Goal: Task Accomplishment & Management: Use online tool/utility

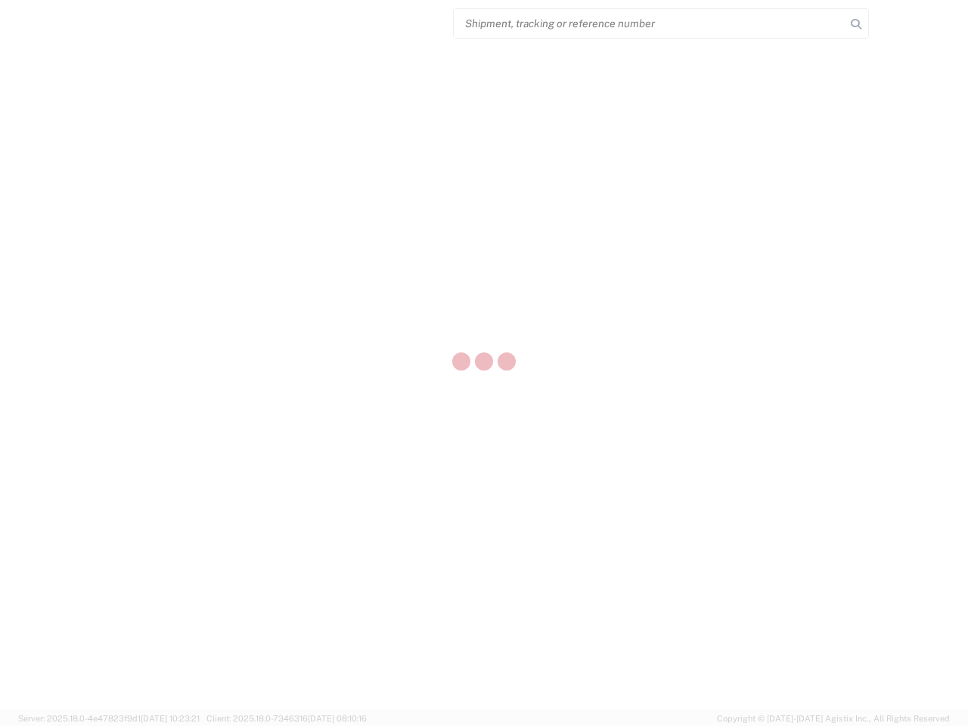
select select "US"
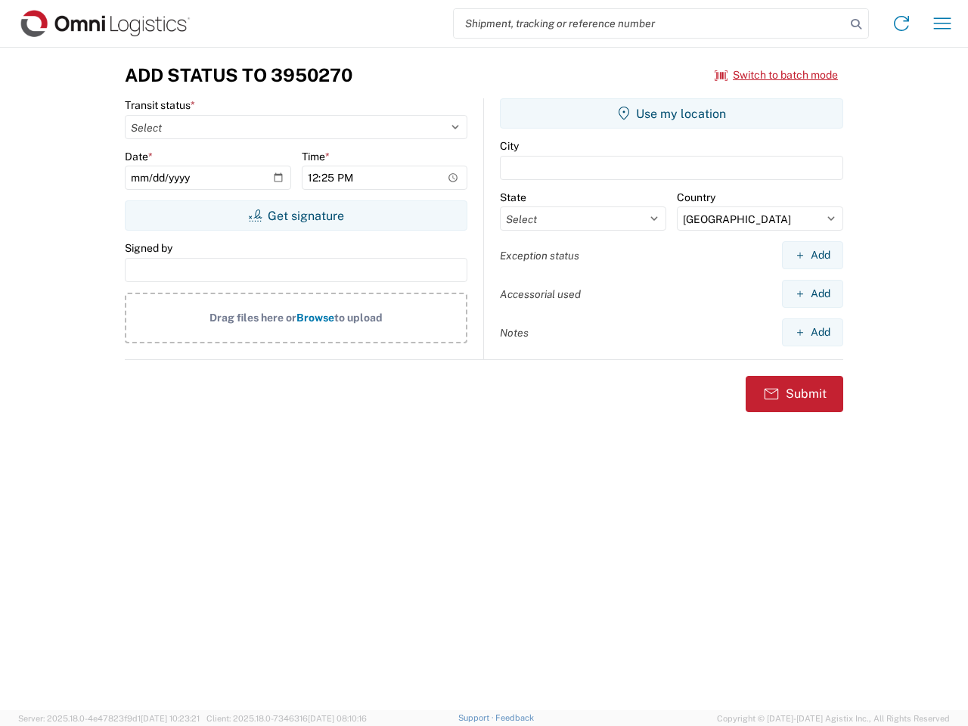
click at [649, 23] on input "search" at bounding box center [650, 23] width 392 height 29
click at [856, 24] on icon at bounding box center [855, 24] width 21 height 21
click at [901, 23] on icon at bounding box center [901, 23] width 24 height 24
click at [942, 23] on icon "button" at bounding box center [942, 22] width 17 height 11
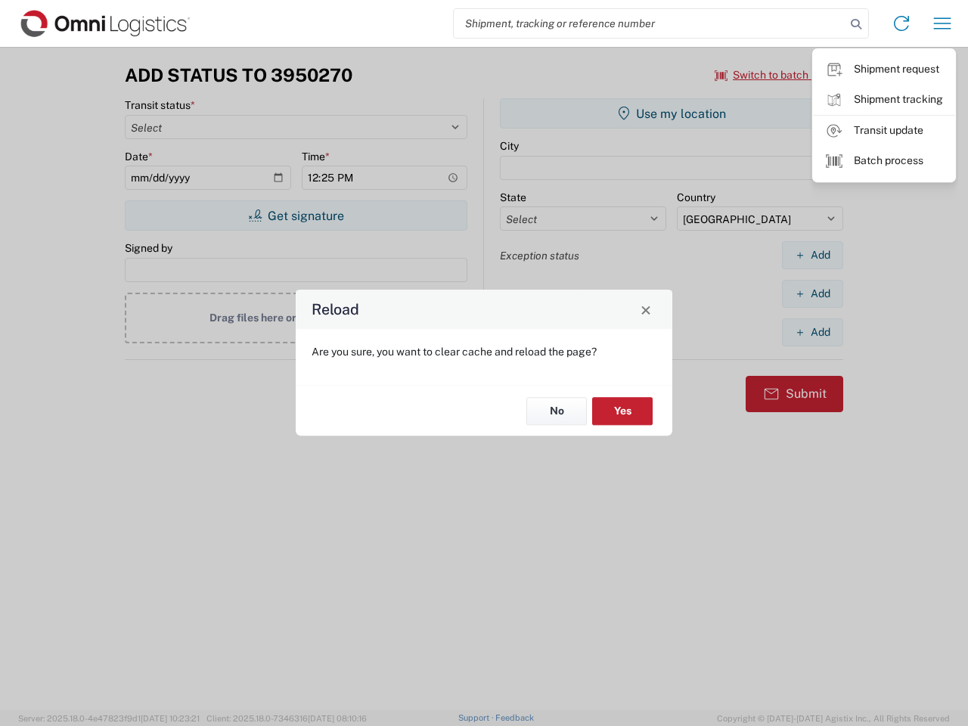
click at [296, 215] on div "Reload Are you sure, you want to clear cache and reload the page? No Yes" at bounding box center [484, 363] width 968 height 726
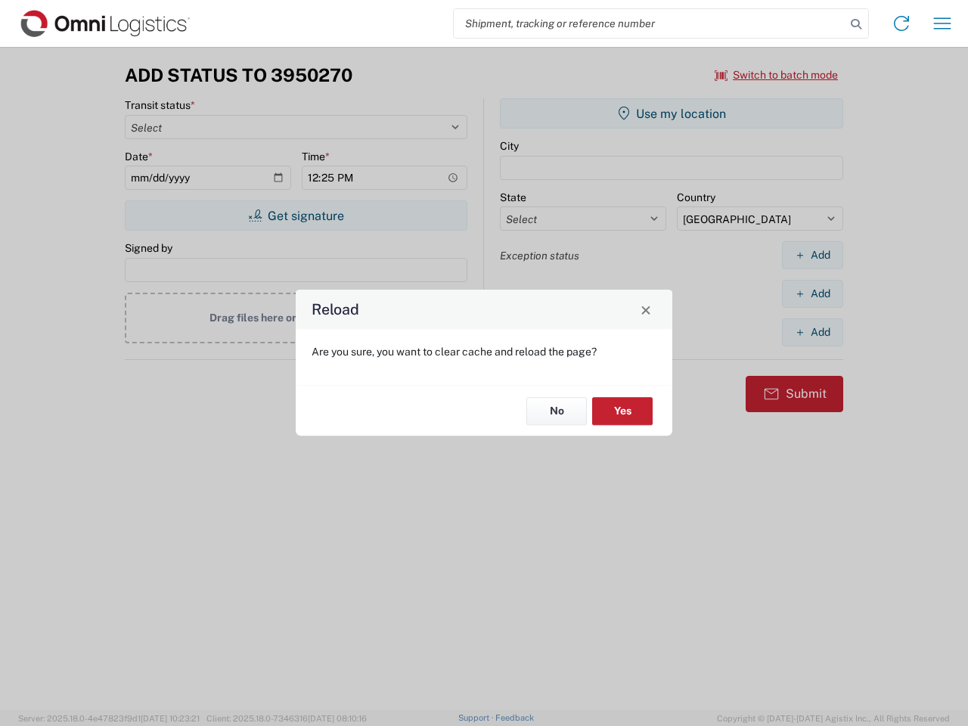
click at [671, 113] on div "Reload Are you sure, you want to clear cache and reload the page? No Yes" at bounding box center [484, 363] width 968 height 726
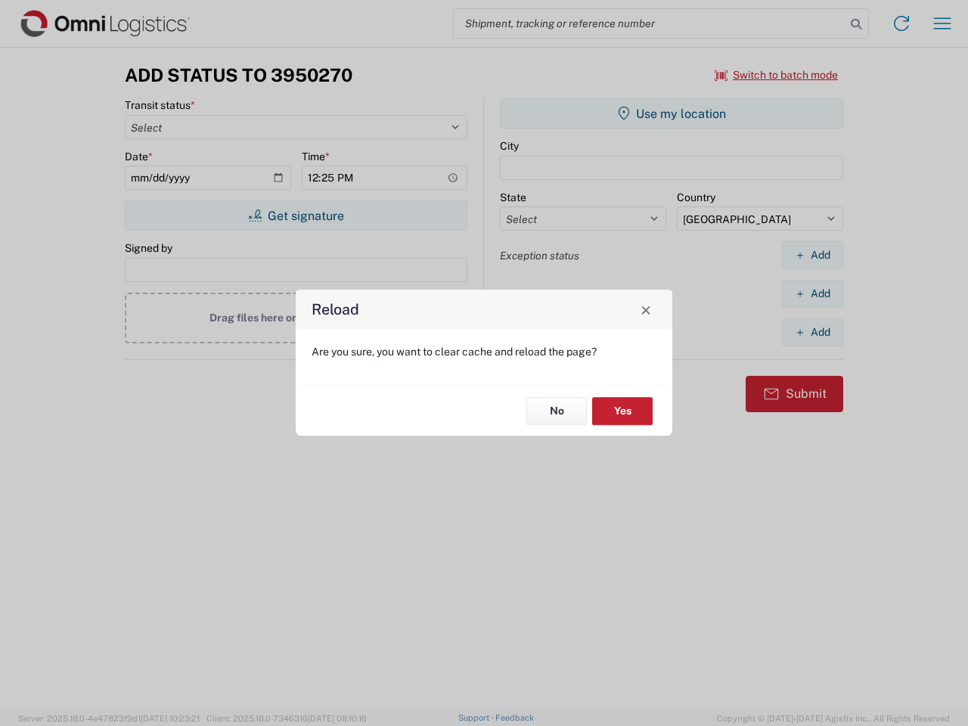
click at [812, 255] on div "Reload Are you sure, you want to clear cache and reload the page? No Yes" at bounding box center [484, 363] width 968 height 726
click at [812, 293] on div "Reload Are you sure, you want to clear cache and reload the page? No Yes" at bounding box center [484, 363] width 968 height 726
click at [812, 332] on div "Reload Are you sure, you want to clear cache and reload the page? No Yes" at bounding box center [484, 363] width 968 height 726
